Goal: Transaction & Acquisition: Purchase product/service

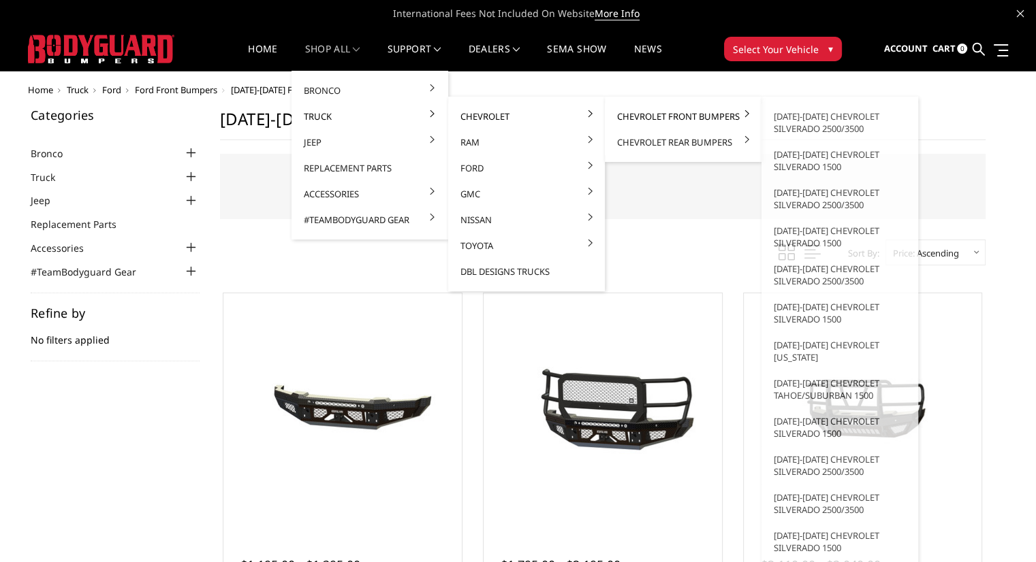
click at [640, 116] on link "Chevrolet Front Bumpers" at bounding box center [683, 116] width 146 height 26
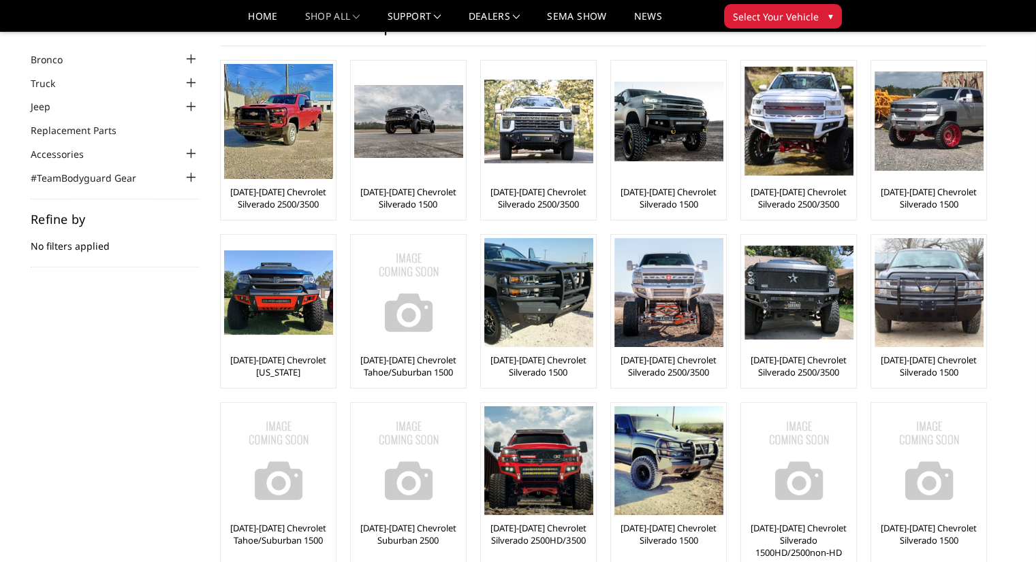
scroll to position [54, 0]
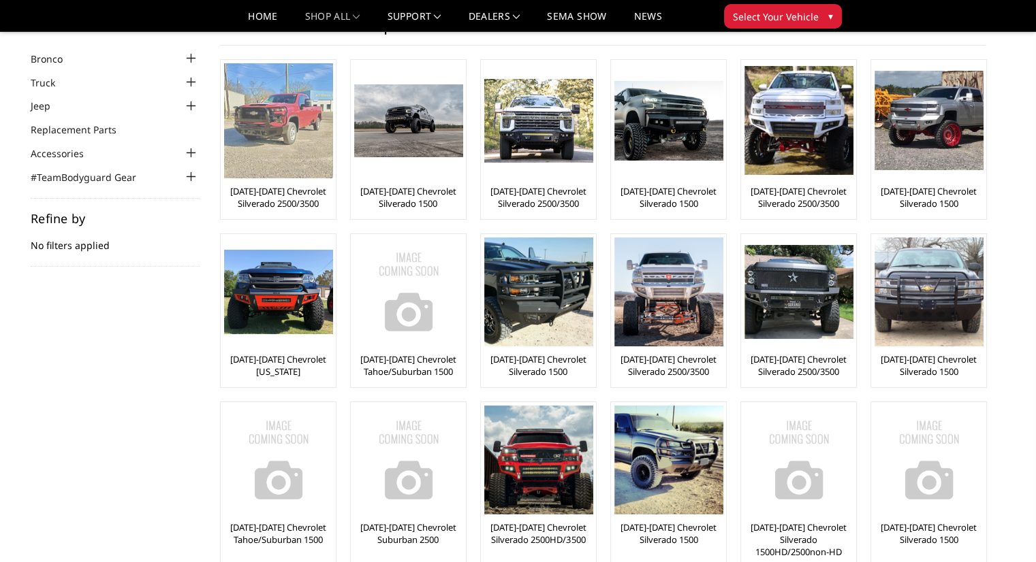
click at [303, 191] on link "[DATE]-[DATE] Chevrolet Silverado 2500/3500" at bounding box center [278, 197] width 108 height 25
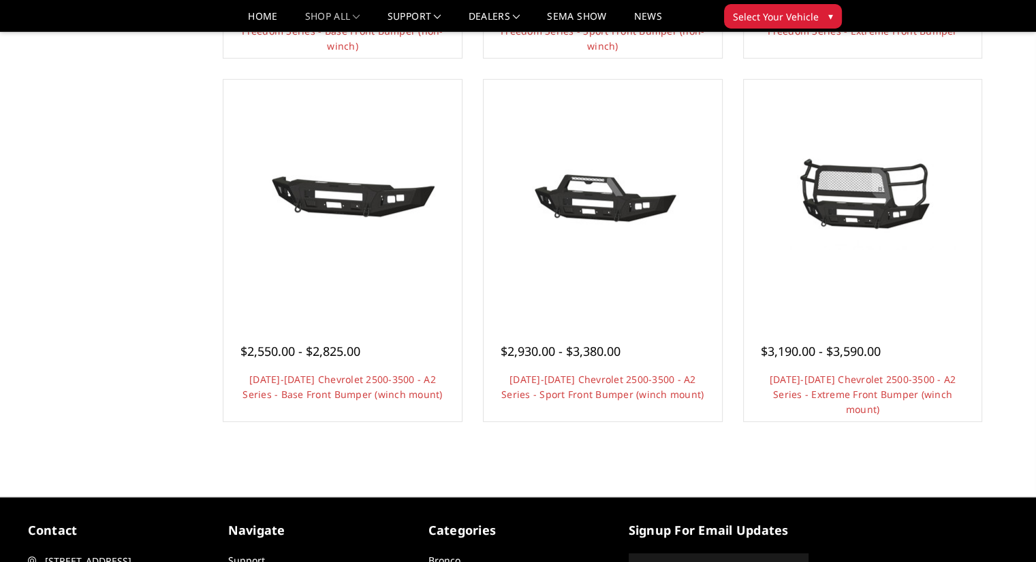
scroll to position [817, 0]
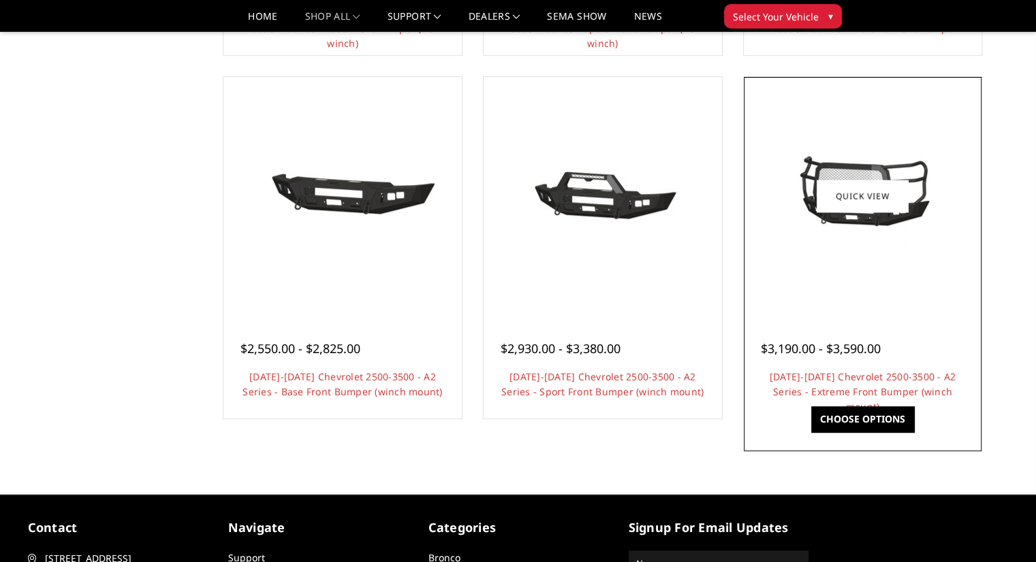
click at [852, 415] on link "Choose Options" at bounding box center [862, 420] width 103 height 26
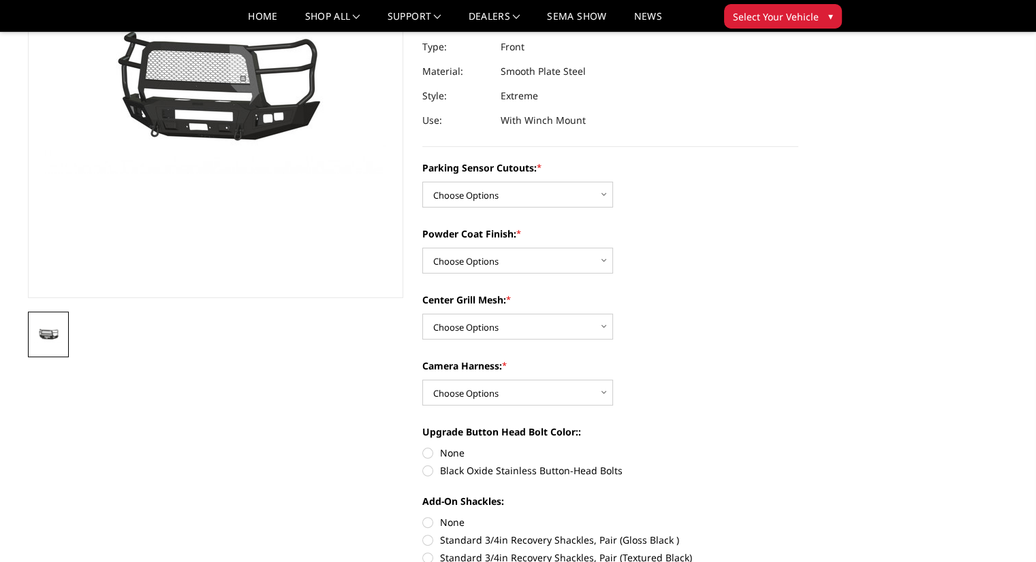
scroll to position [191, 0]
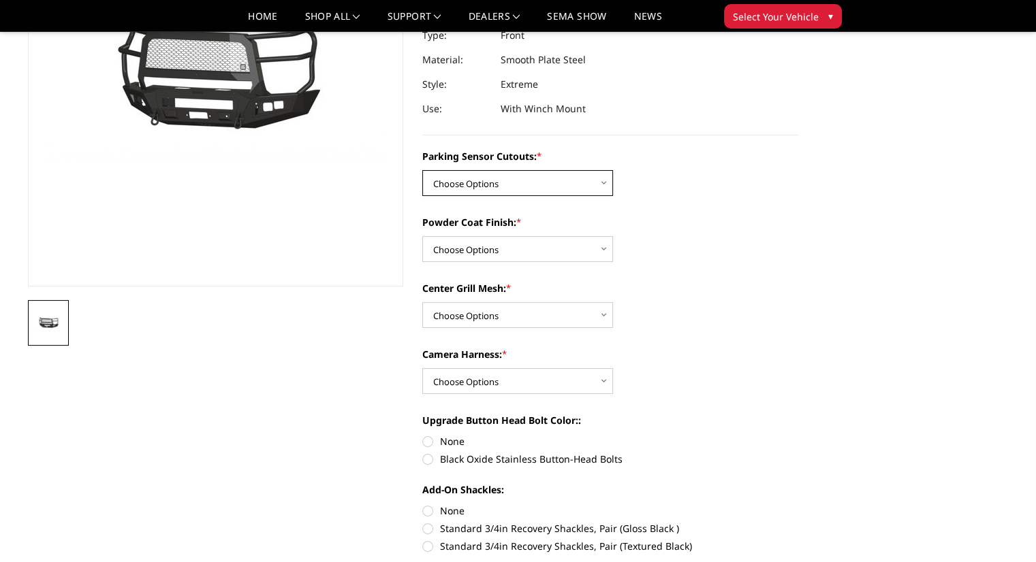
click at [537, 193] on select "Choose Options No - Without Parking Sensor Cutouts Yes - With Parking Sensor Cu…" at bounding box center [517, 183] width 191 height 26
select select "2246"
click at [422, 170] on select "Choose Options No - Without Parking Sensor Cutouts Yes - With Parking Sensor Cu…" at bounding box center [517, 183] width 191 height 26
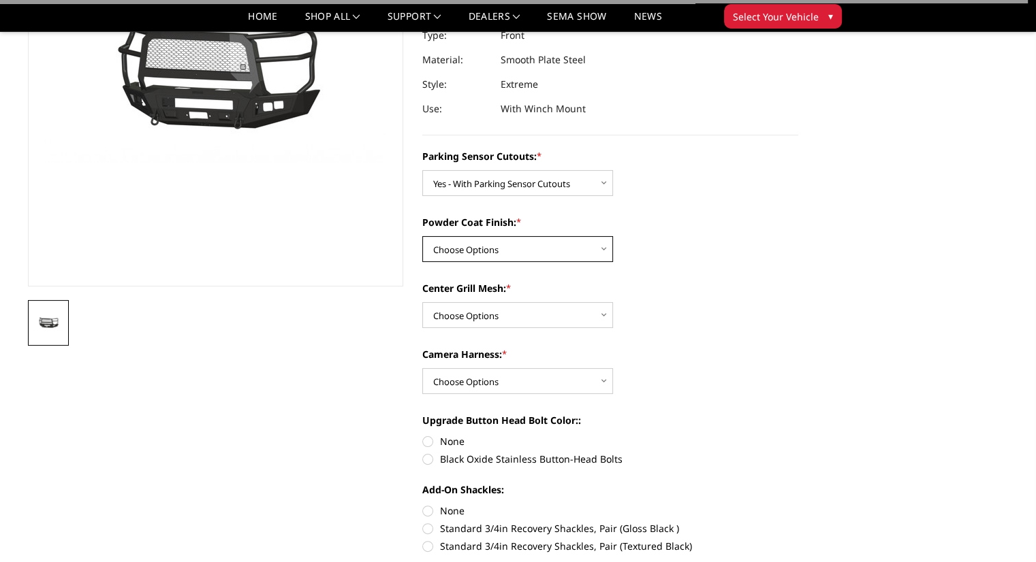
click at [528, 245] on select "Choose Options Bare Metal Textured Black Powder Coat" at bounding box center [517, 249] width 191 height 26
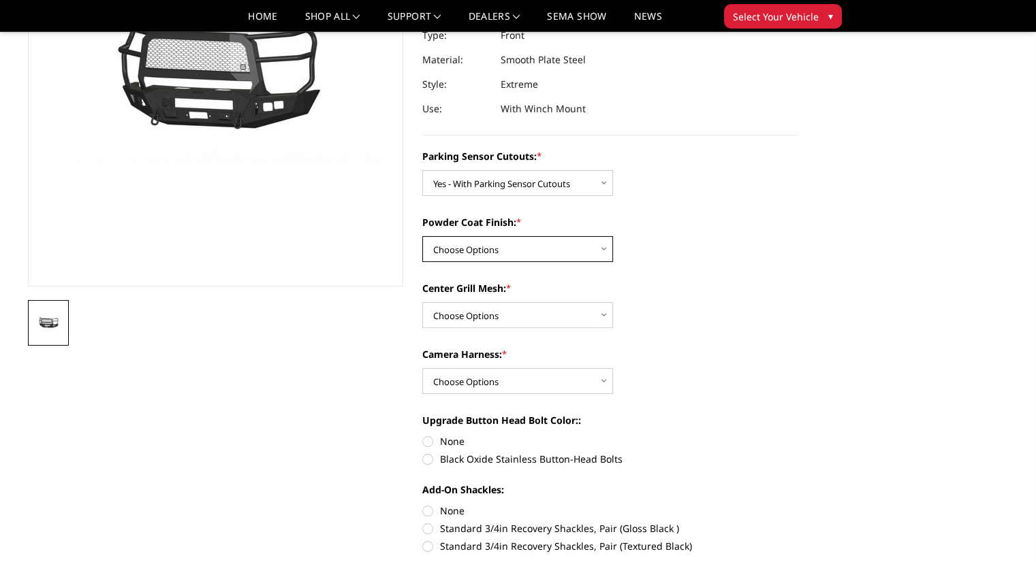
select select "2248"
click at [422, 236] on select "Choose Options Bare Metal Textured Black Powder Coat" at bounding box center [517, 249] width 191 height 26
click at [531, 321] on select "Choose Options With Center Grill Mesh Without Center Grill Mesh" at bounding box center [517, 315] width 191 height 26
select select "2249"
click at [422, 302] on select "Choose Options With Center Grill Mesh Without Center Grill Mesh" at bounding box center [517, 315] width 191 height 26
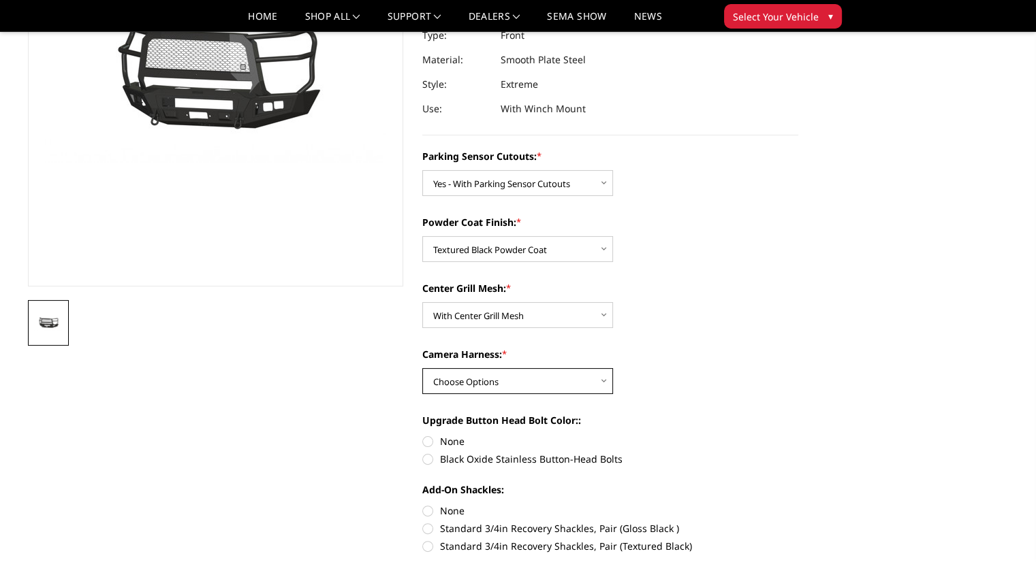
click at [531, 385] on select "Choose Options WITH Camera Harness WITHOUT Camera Harness" at bounding box center [517, 381] width 191 height 26
select select "2251"
click at [422, 368] on select "Choose Options WITH Camera Harness WITHOUT Camera Harness" at bounding box center [517, 381] width 191 height 26
click at [434, 464] on label "Black Oxide Stainless Button-Head Bolts" at bounding box center [610, 459] width 376 height 14
click at [798, 435] on input "Black Oxide Stainless Button-Head Bolts" at bounding box center [798, 434] width 1 height 1
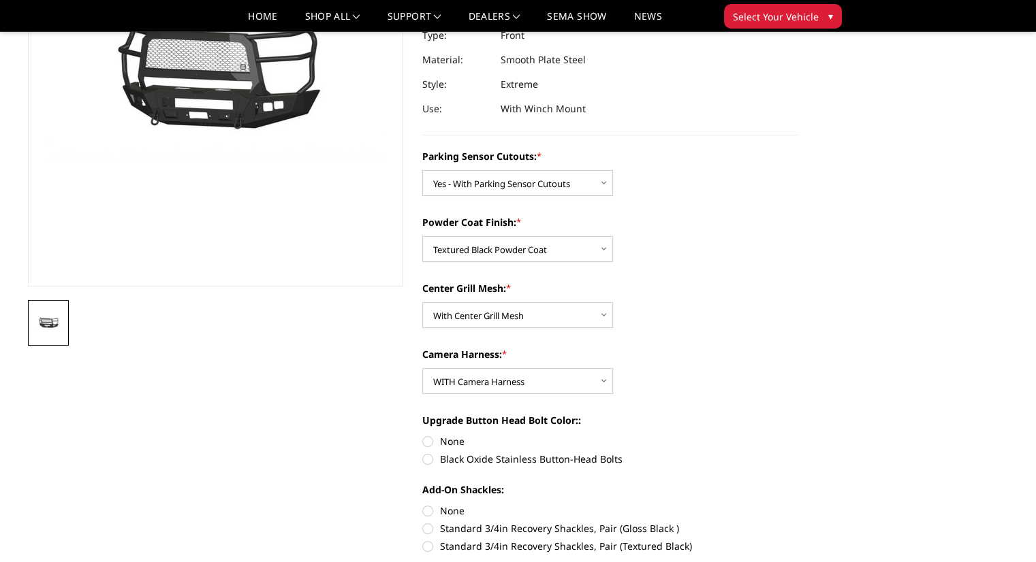
radio input "true"
click at [578, 492] on label "Add-On Shackles:" at bounding box center [610, 490] width 376 height 14
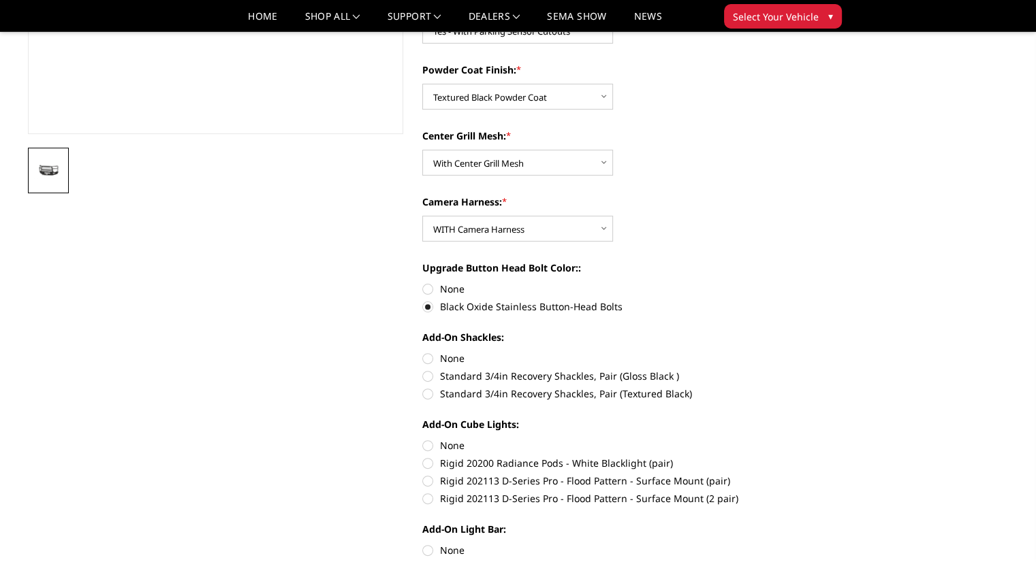
scroll to position [381, 0]
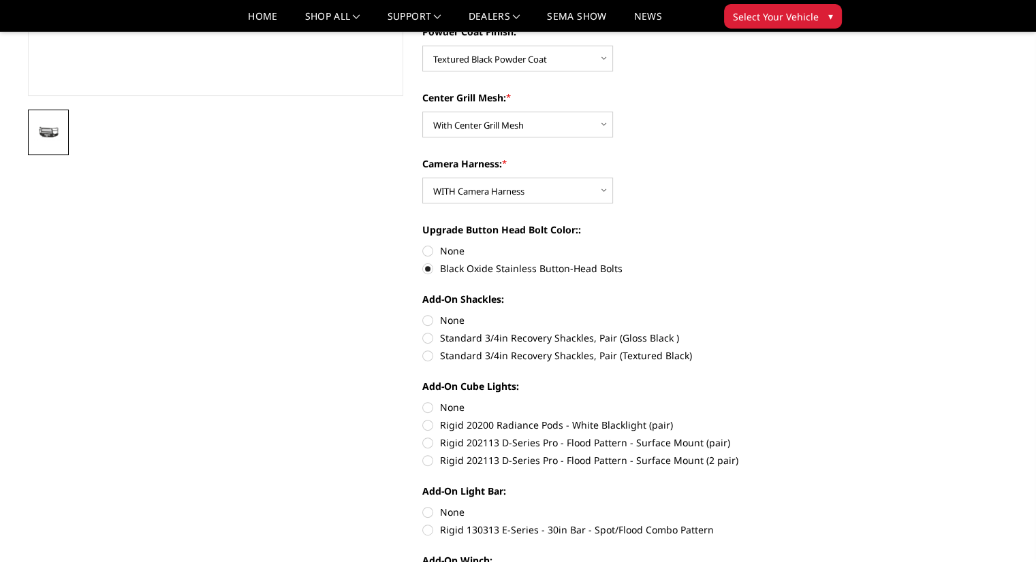
click at [429, 320] on label "None" at bounding box center [610, 320] width 376 height 14
click at [423, 314] on input "None" at bounding box center [422, 313] width 1 height 1
radio input "true"
click at [430, 428] on label "Rigid 20200 Radiance Pods - White Blacklight (pair)" at bounding box center [610, 425] width 376 height 14
click at [798, 401] on input "Rigid 20200 Radiance Pods - White Blacklight (pair)" at bounding box center [798, 400] width 1 height 1
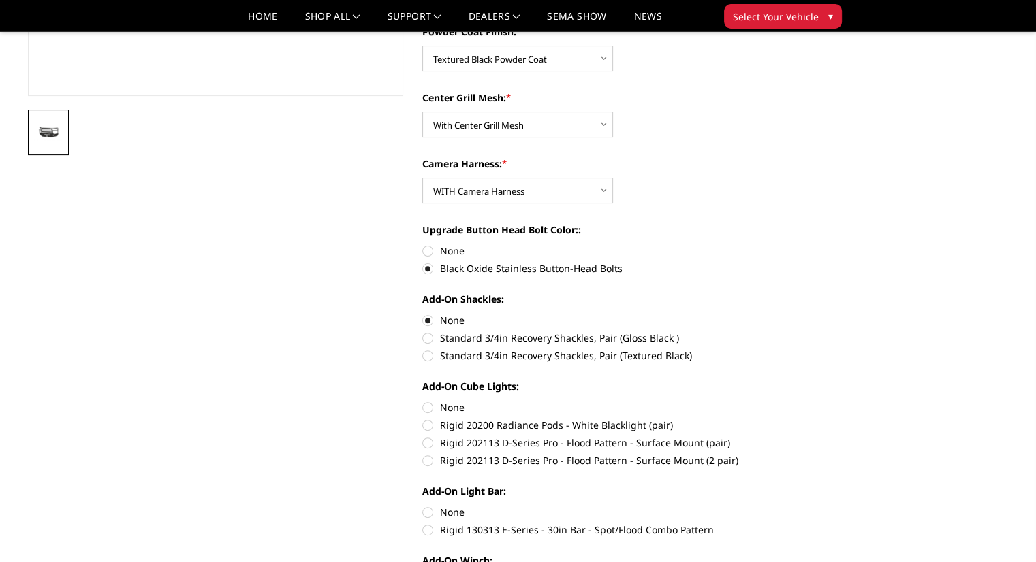
radio input "true"
click at [424, 411] on label "None" at bounding box center [610, 407] width 376 height 14
click at [423, 401] on input "None" at bounding box center [422, 400] width 1 height 1
radio input "true"
click at [427, 534] on label "Rigid 130313 E-Series - 30in Bar - Spot/Flood Combo Pattern" at bounding box center [610, 530] width 376 height 14
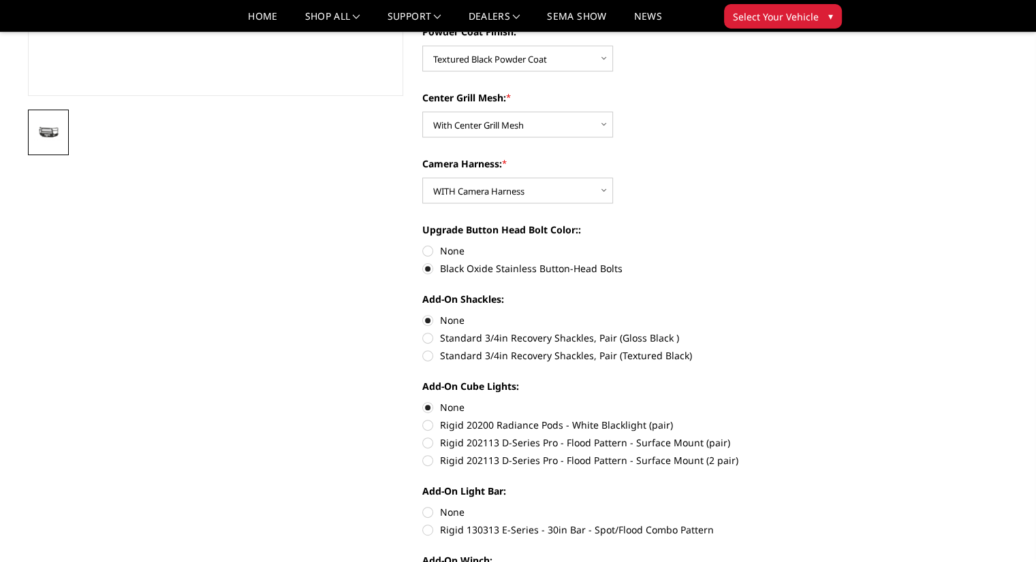
click at [798, 506] on input "Rigid 130313 E-Series - 30in Bar - Spot/Flood Combo Pattern" at bounding box center [798, 505] width 1 height 1
radio input "true"
click at [404, 526] on div "[DATE]-[DATE] Chevrolet 2500-3500 - A2 Series - Extreme Front Bumper (winch mou…" at bounding box center [413, 561] width 790 height 1748
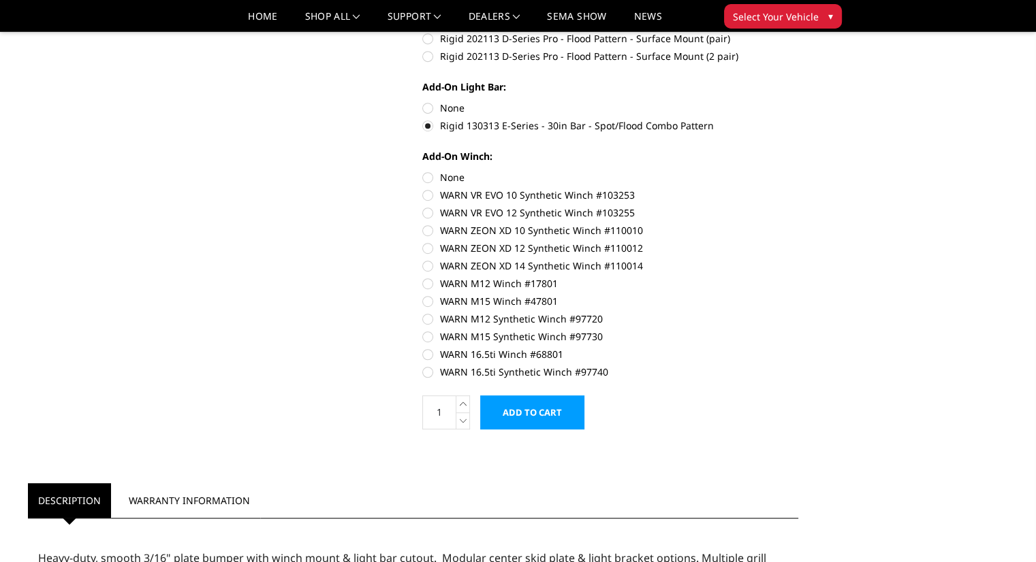
scroll to position [790, 0]
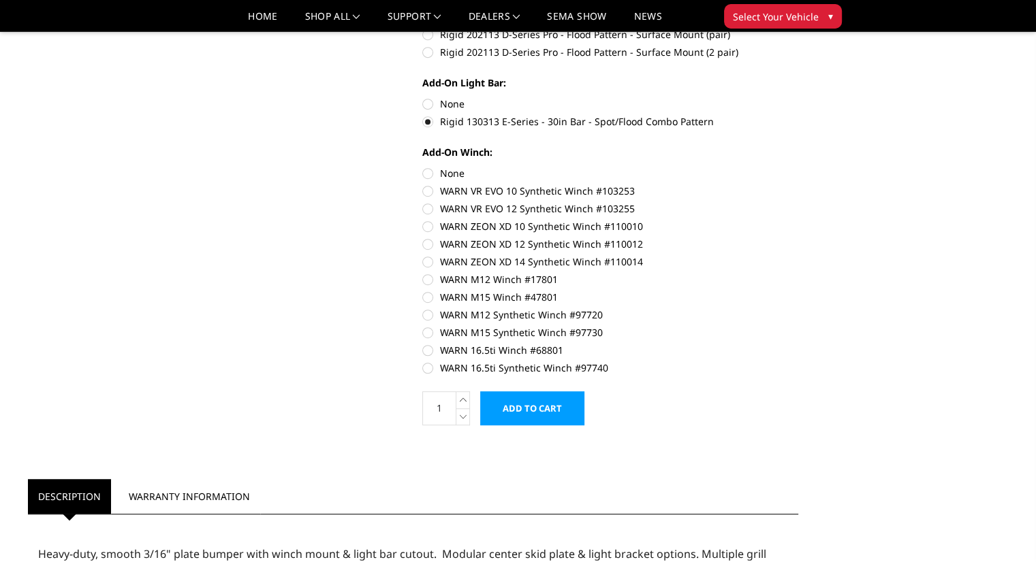
click at [430, 170] on label "None" at bounding box center [610, 173] width 376 height 14
click at [423, 167] on input "None" at bounding box center [422, 166] width 1 height 1
radio input "true"
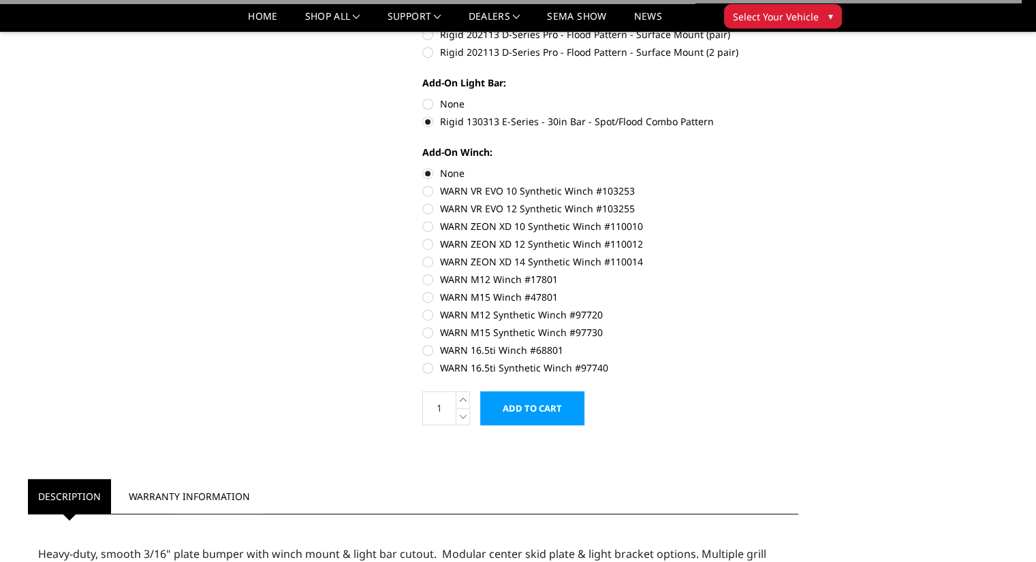
click at [388, 185] on div "[DATE]-[DATE] Chevrolet 2500-3500 - A2 Series - Extreme Front Bumper (winch mou…" at bounding box center [413, 153] width 790 height 1748
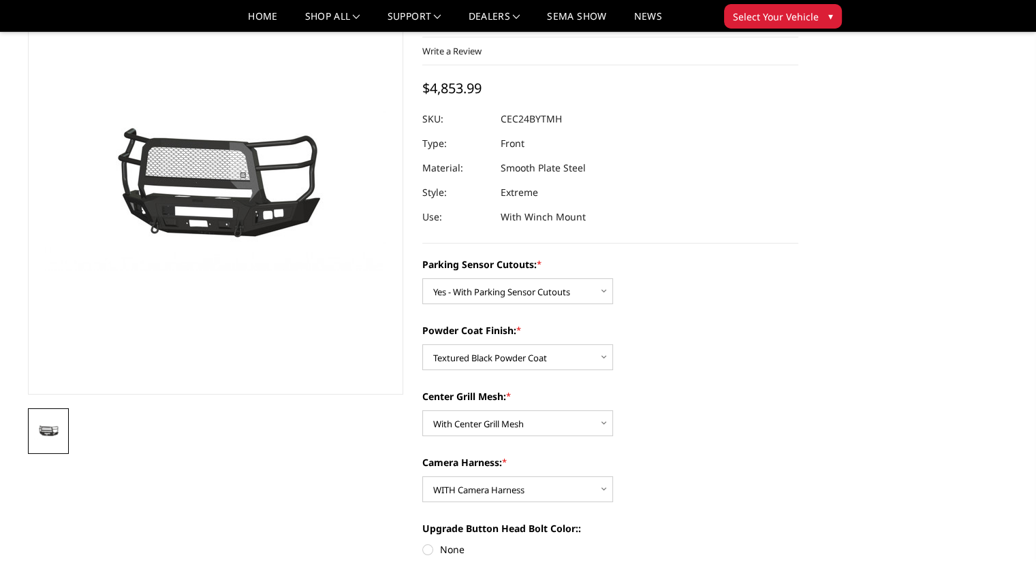
scroll to position [82, 0]
click at [490, 437] on select "Choose Options With Center Grill Mesh Without Center Grill Mesh" at bounding box center [517, 424] width 191 height 26
click at [422, 411] on select "Choose Options With Center Grill Mesh Without Center Grill Mesh" at bounding box center [517, 424] width 191 height 26
click at [524, 428] on select "Choose Options With Center Grill Mesh Without Center Grill Mesh" at bounding box center [517, 424] width 191 height 26
select select "2249"
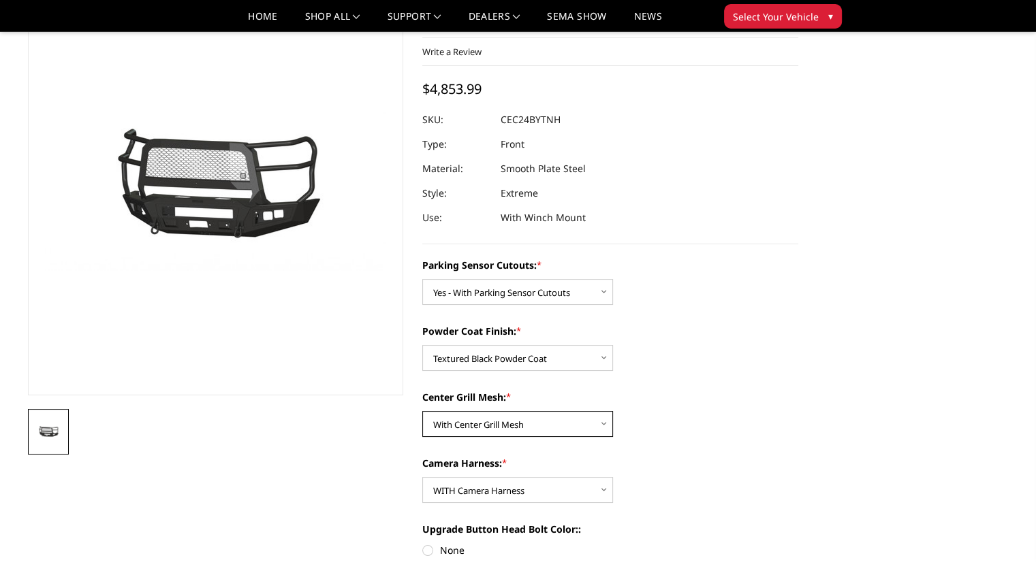
click at [422, 411] on select "Choose Options With Center Grill Mesh Without Center Grill Mesh" at bounding box center [517, 424] width 191 height 26
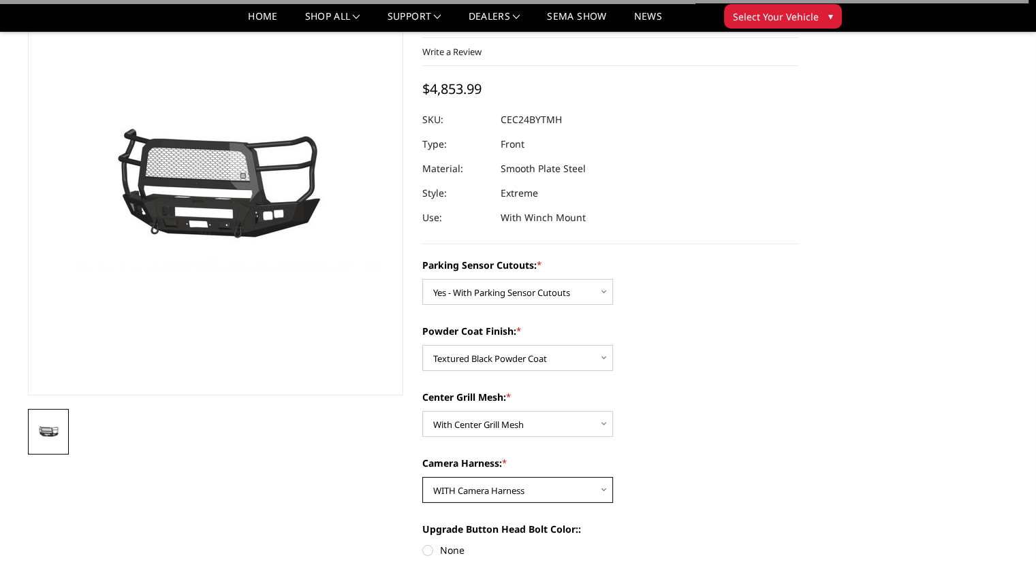
click at [550, 490] on select "Choose Options WITH Camera Harness WITHOUT Camera Harness" at bounding box center [517, 490] width 191 height 26
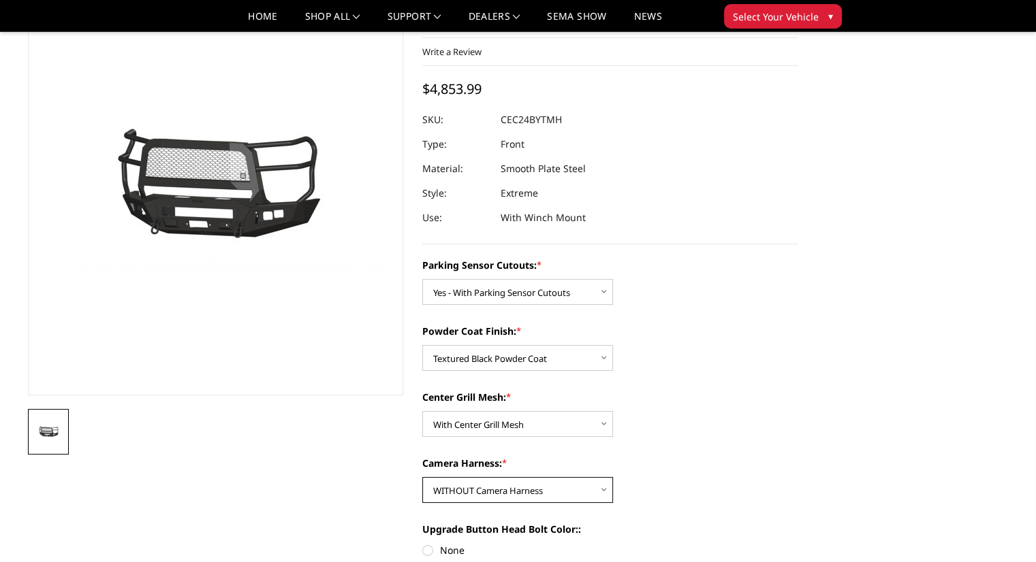
click at [422, 477] on select "Choose Options WITH Camera Harness WITHOUT Camera Harness" at bounding box center [517, 490] width 191 height 26
click at [546, 496] on select "Choose Options WITH Camera Harness WITHOUT Camera Harness" at bounding box center [517, 490] width 191 height 26
select select "2251"
click at [422, 477] on select "Choose Options WITH Camera Harness WITHOUT Camera Harness" at bounding box center [517, 490] width 191 height 26
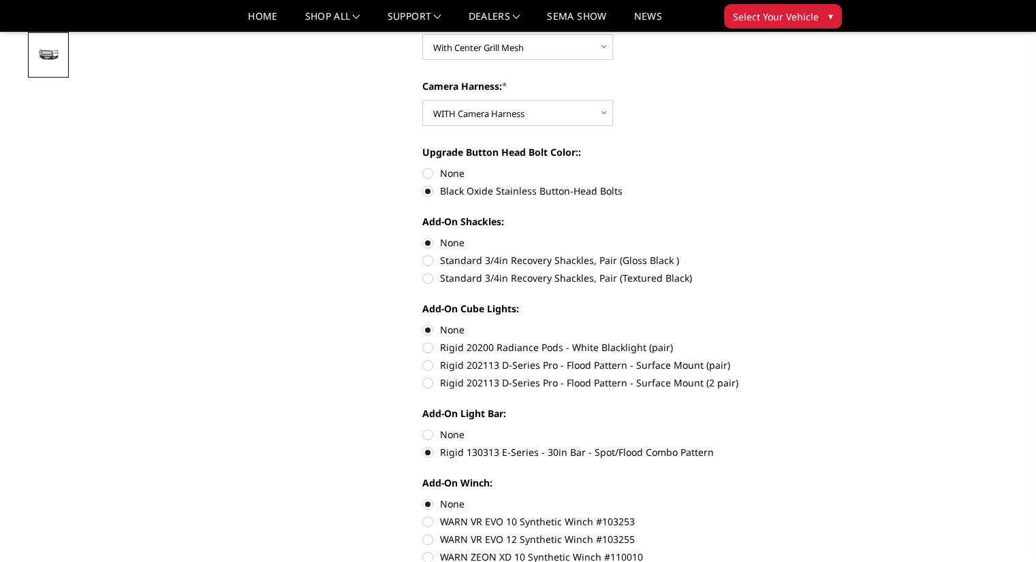
scroll to position [463, 0]
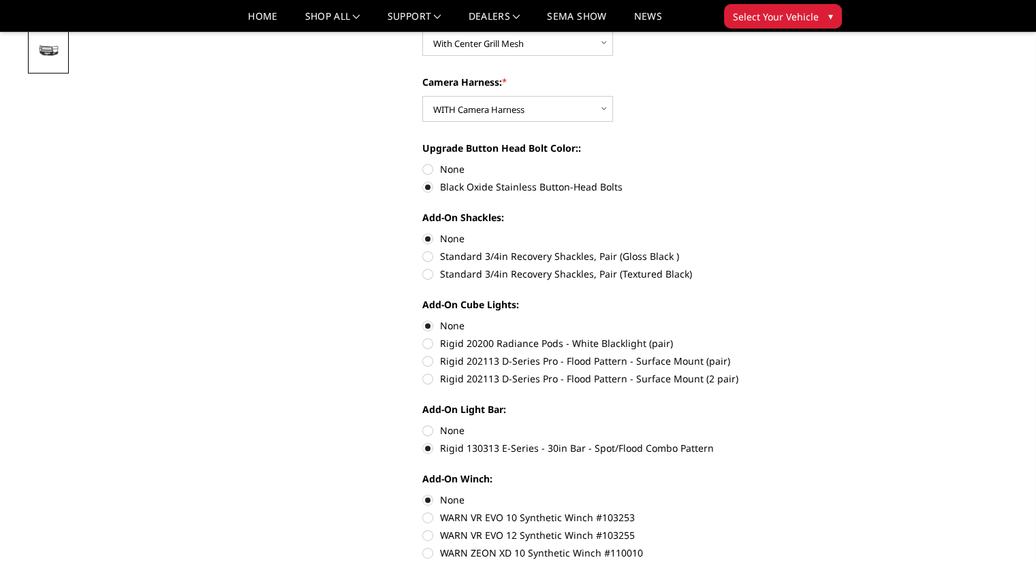
click at [430, 429] on label "None" at bounding box center [610, 431] width 376 height 14
click at [423, 424] on input "None" at bounding box center [422, 424] width 1 height 1
radio input "true"
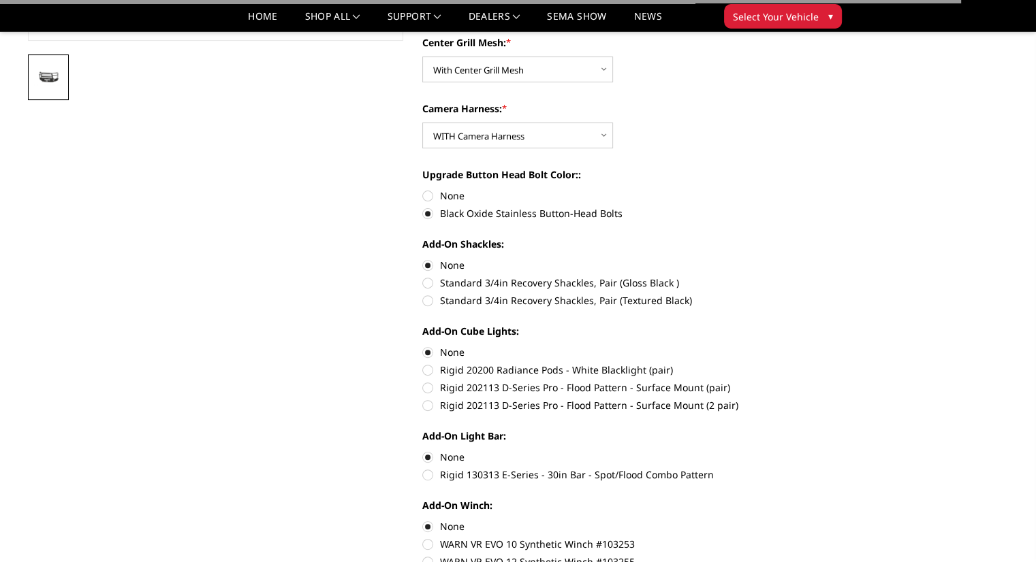
click at [376, 427] on div "[DATE]-[DATE] Chevrolet 2500-3500 - A2 Series - Extreme Front Bumper (winch mou…" at bounding box center [413, 506] width 790 height 1748
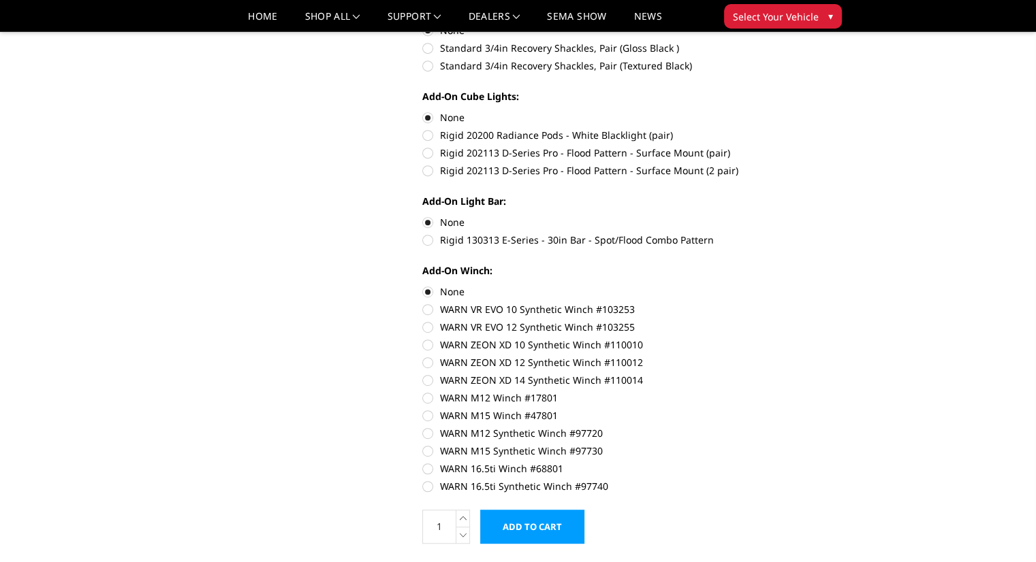
scroll to position [545, 0]
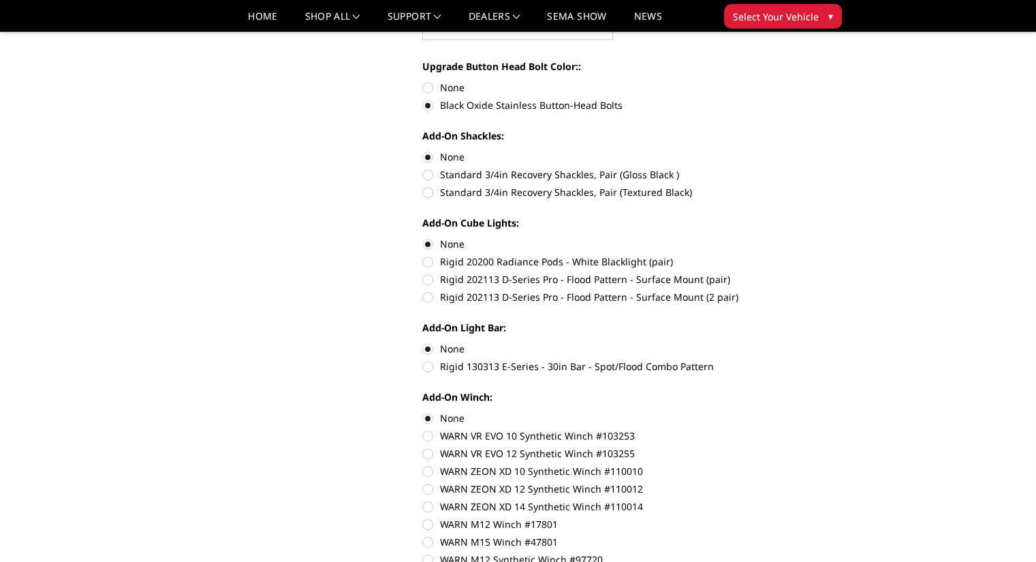
click at [430, 369] on label "Rigid 130313 E-Series - 30in Bar - Spot/Flood Combo Pattern" at bounding box center [610, 367] width 376 height 14
click at [798, 342] on input "Rigid 130313 E-Series - 30in Bar - Spot/Flood Combo Pattern" at bounding box center [798, 342] width 1 height 1
radio input "true"
click at [422, 342] on input "None" at bounding box center [422, 342] width 1 height 1
radio input "true"
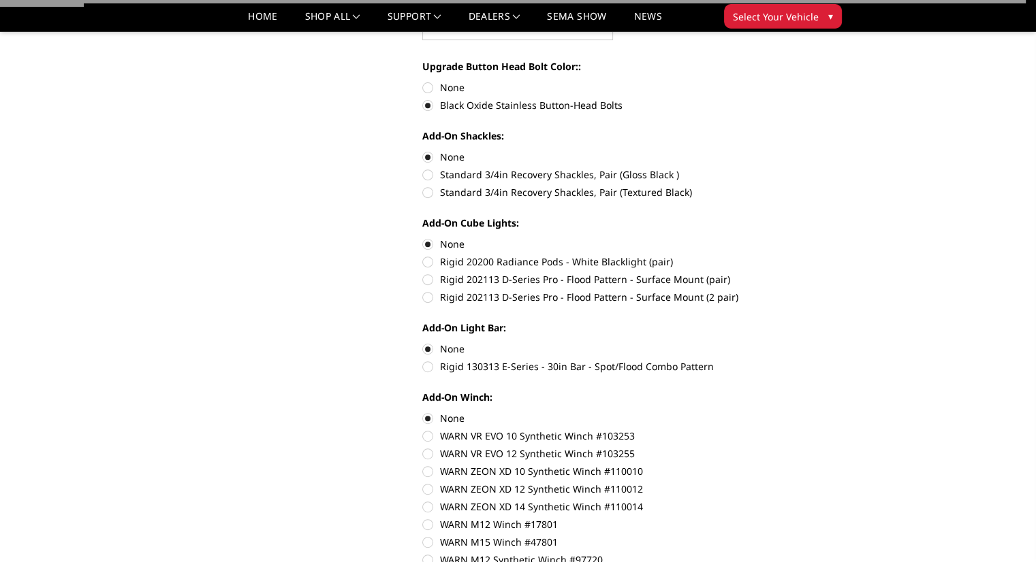
click at [368, 417] on div "[DATE]-[DATE] Chevrolet 2500-3500 - A2 Series - Extreme Front Bumper (winch mou…" at bounding box center [413, 398] width 790 height 1748
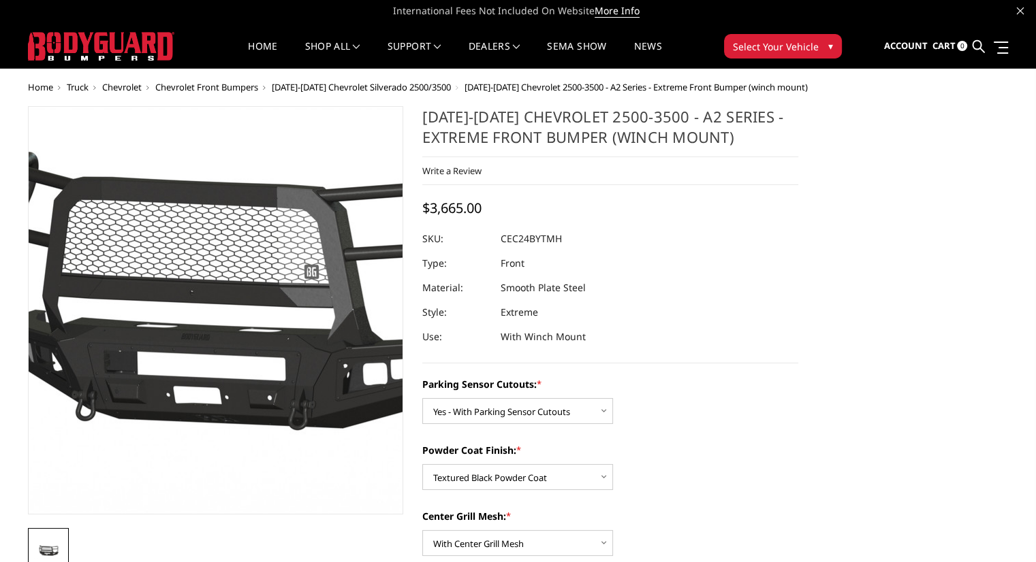
scroll to position [0, 0]
